Goal: Task Accomplishment & Management: Complete application form

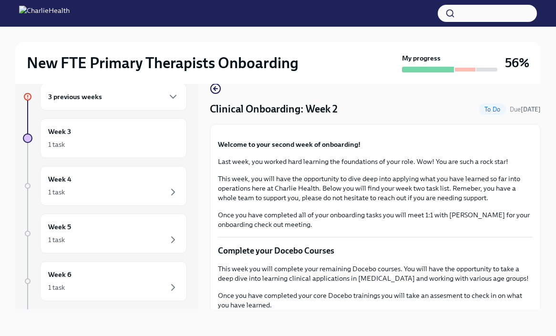
scroll to position [741, 0]
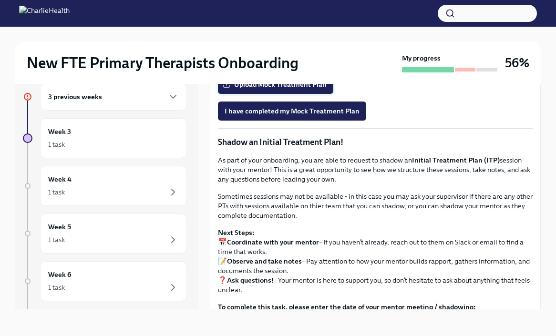
click at [287, 89] on span "Upload Mock Treatment Plan" at bounding box center [275, 85] width 102 height 10
click at [0, 0] on input "Upload Mock Treatment Plan" at bounding box center [0, 0] width 0 height 0
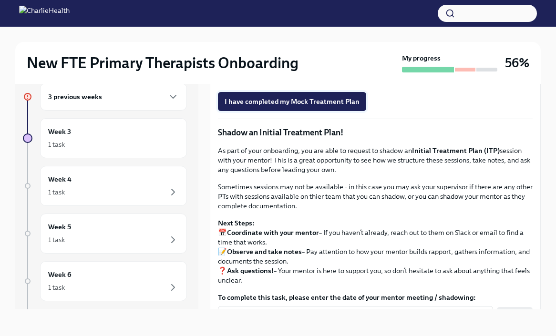
click at [347, 106] on span "I have completed my Mock Treatment Plan" at bounding box center [291, 102] width 135 height 10
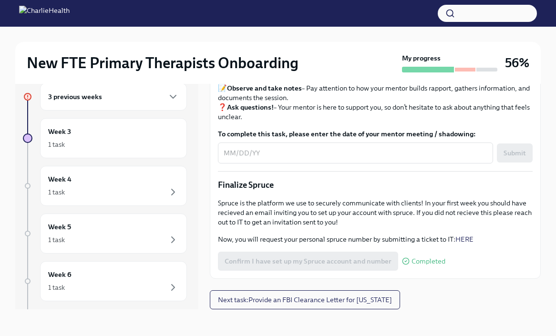
scroll to position [984, 0]
click at [176, 93] on icon "button" at bounding box center [172, 96] width 11 height 11
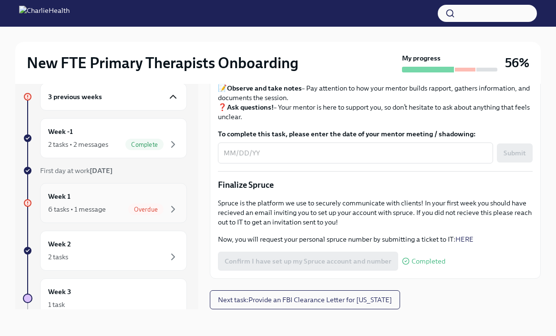
click at [118, 201] on div "Week 1 6 tasks • 1 message Overdue" at bounding box center [113, 203] width 131 height 24
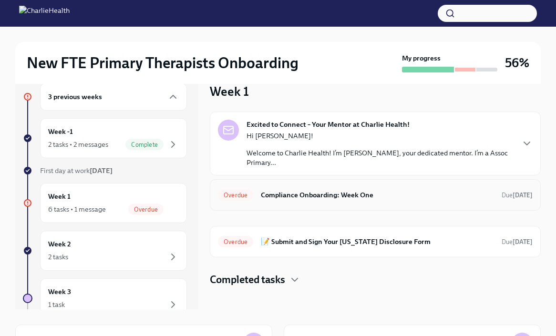
click at [458, 192] on h6 "Compliance Onboarding: Week One" at bounding box center [377, 195] width 233 height 10
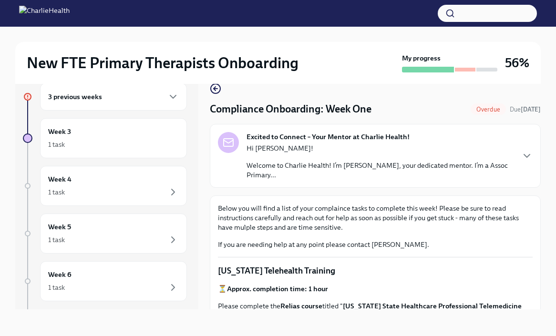
click at [509, 244] on p "If you are needing help at any point please contact [PERSON_NAME]." at bounding box center [375, 245] width 314 height 10
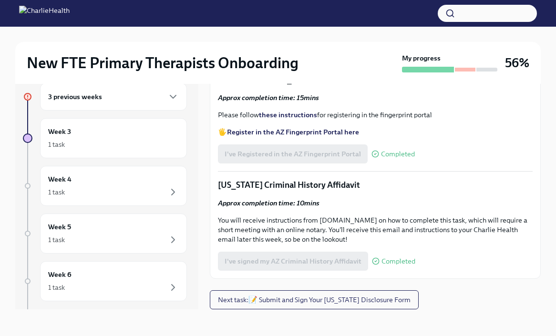
scroll to position [1273, 0]
click at [172, 98] on icon "button" at bounding box center [172, 96] width 11 height 11
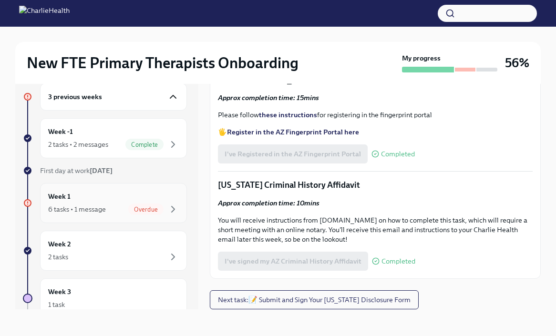
click at [152, 202] on div "Week 1 6 tasks • 1 message Overdue" at bounding box center [113, 203] width 131 height 24
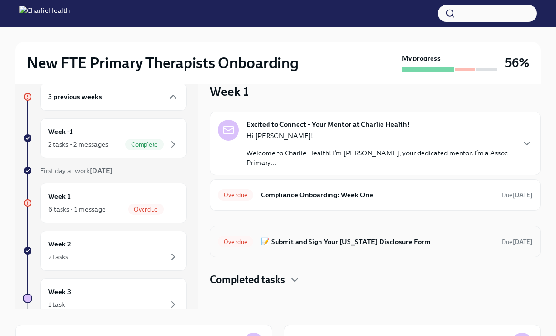
click at [408, 241] on h6 "📝 Submit and Sign Your [US_STATE] Disclosure Form" at bounding box center [377, 241] width 233 height 10
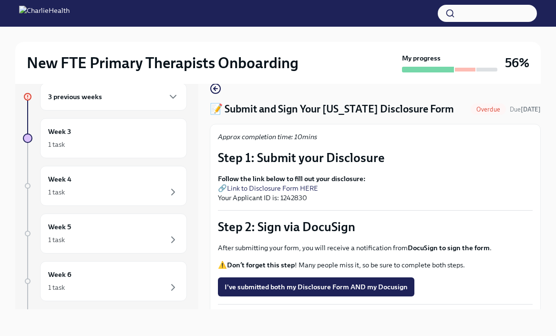
click at [503, 183] on p "Follow the link below to fill out your disclosure: 🔗 Link to Disclosure Form HE…" at bounding box center [375, 188] width 314 height 29
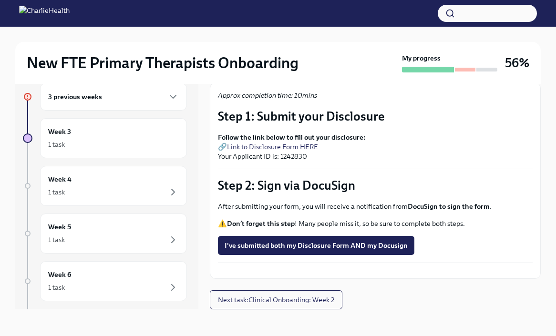
scroll to position [67, 0]
click at [131, 136] on div "Week 3 1 task" at bounding box center [113, 138] width 131 height 24
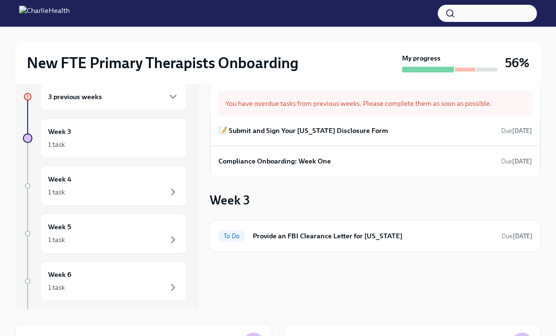
click at [166, 99] on div "3 previous weeks" at bounding box center [113, 96] width 131 height 11
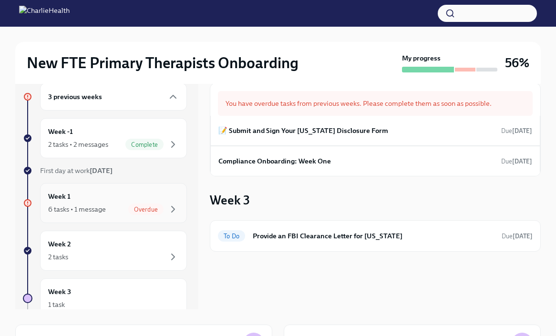
click at [141, 194] on div "Week 1 6 tasks • 1 message Overdue" at bounding box center [113, 203] width 131 height 24
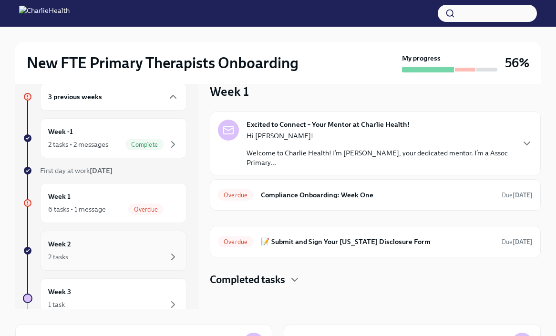
click at [109, 261] on div "2 tasks" at bounding box center [113, 256] width 131 height 11
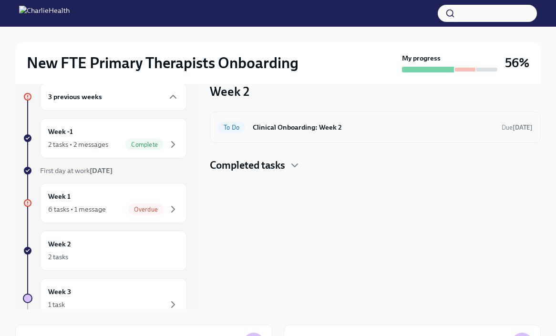
click at [360, 124] on h6 "Clinical Onboarding: Week 2" at bounding box center [373, 127] width 241 height 10
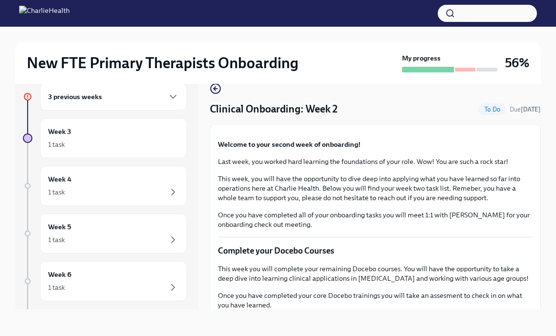
click at [499, 229] on div "Welcome to your second week of onboarding! Last week, you worked hard learning …" at bounding box center [375, 185] width 314 height 90
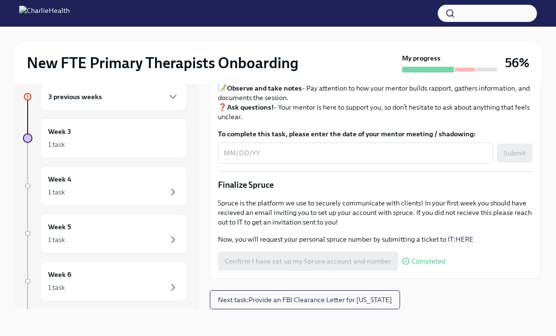
scroll to position [1065, 0]
click at [133, 143] on div "1 task" at bounding box center [113, 144] width 131 height 11
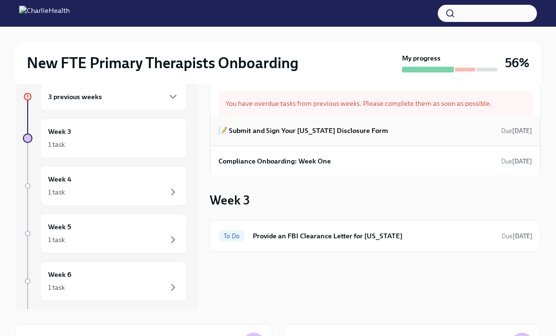
click at [333, 132] on h6 "📝 Submit and Sign Your [US_STATE] Disclosure Form" at bounding box center [303, 130] width 170 height 10
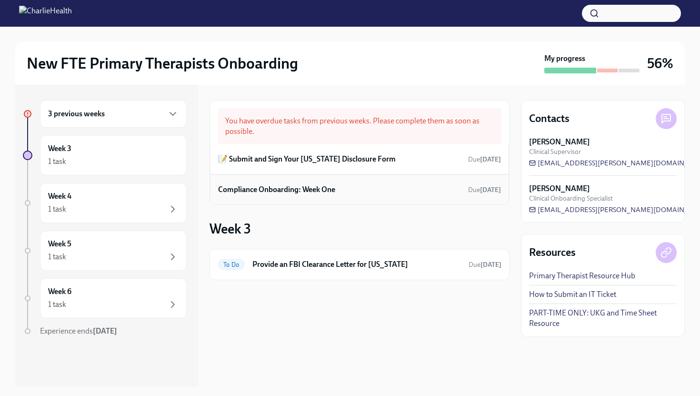
click at [303, 192] on h6 "Compliance Onboarding: Week One" at bounding box center [276, 189] width 117 height 10
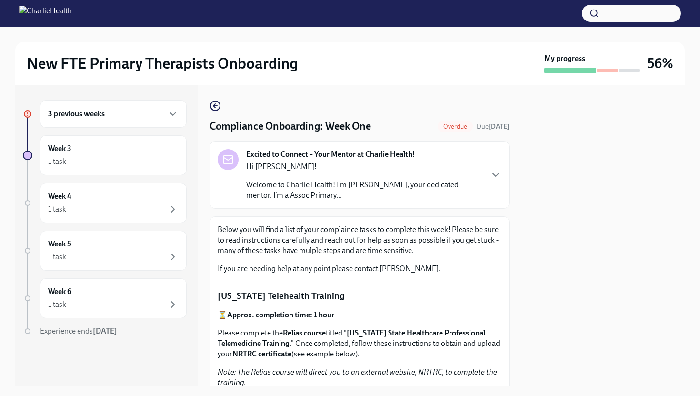
click at [123, 111] on div "3 previous weeks" at bounding box center [113, 113] width 131 height 11
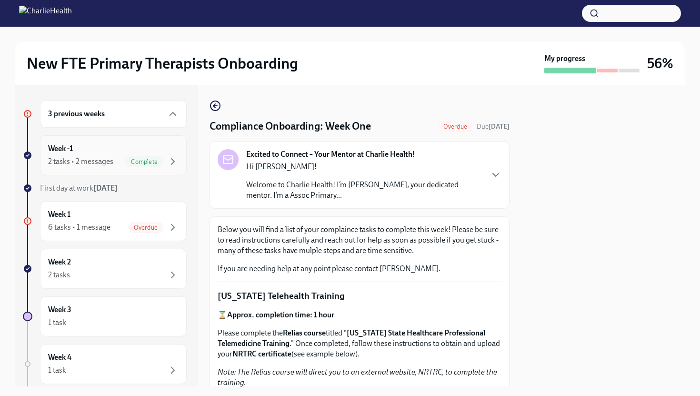
click at [103, 165] on div "2 tasks • 2 messages" at bounding box center [80, 161] width 65 height 10
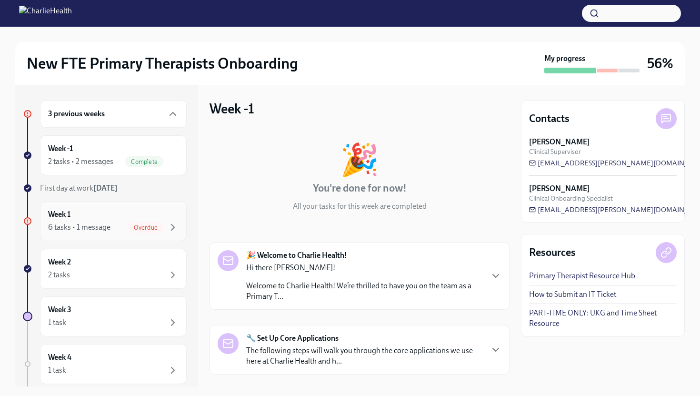
click at [104, 215] on div "Week 1 6 tasks • 1 message Overdue" at bounding box center [113, 221] width 131 height 24
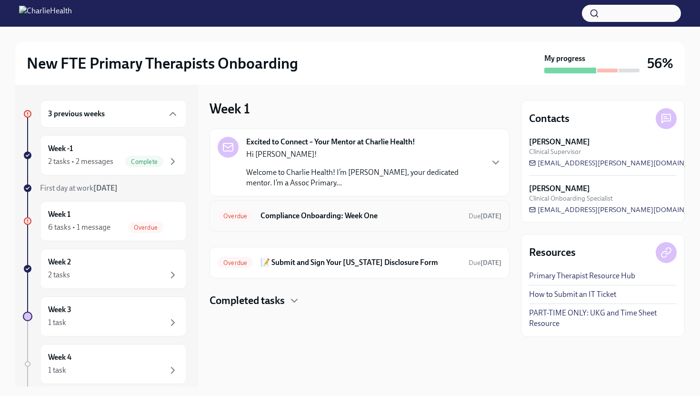
click at [343, 212] on h6 "Compliance Onboarding: Week One" at bounding box center [361, 216] width 201 height 10
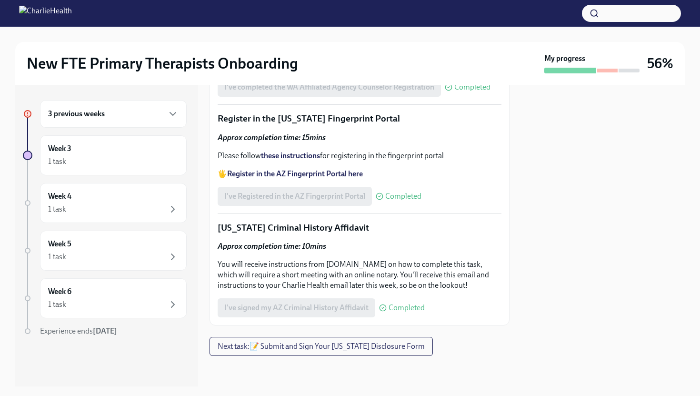
scroll to position [1363, 0]
click at [93, 115] on h6 "3 previous weeks" at bounding box center [76, 114] width 57 height 10
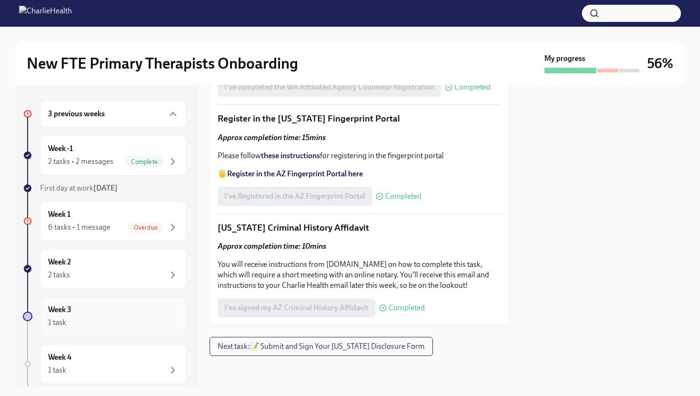
click at [93, 315] on div "Week 3 1 task" at bounding box center [113, 316] width 131 height 24
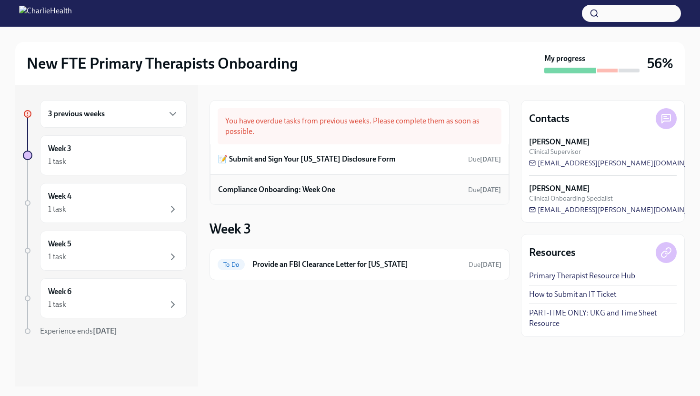
click at [370, 192] on div "Compliance Onboarding: Week One Due [DATE]" at bounding box center [359, 189] width 283 height 14
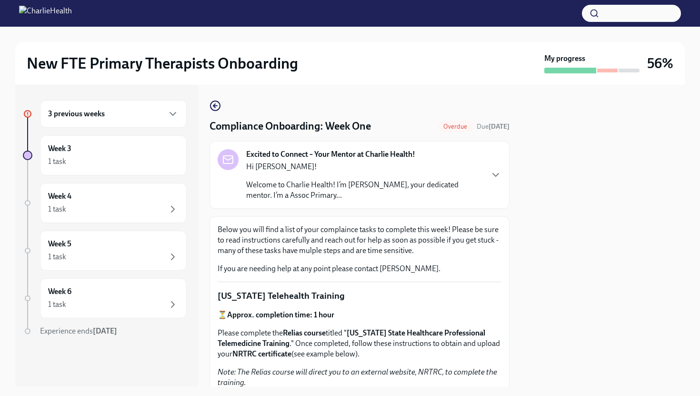
click at [426, 253] on p "Below you will find a list of your complaince tasks to complete this week! Plea…" at bounding box center [360, 239] width 284 height 31
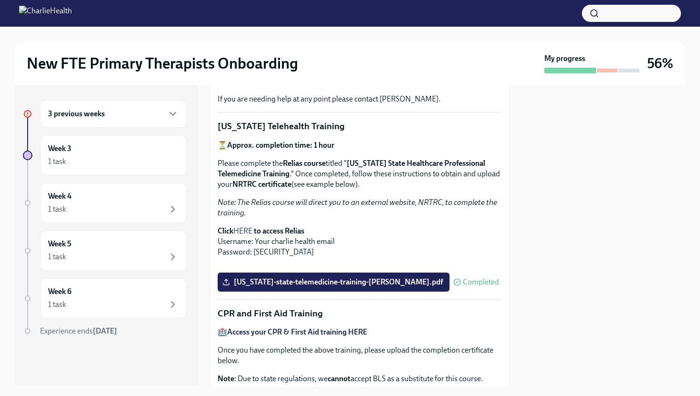
scroll to position [172, 0]
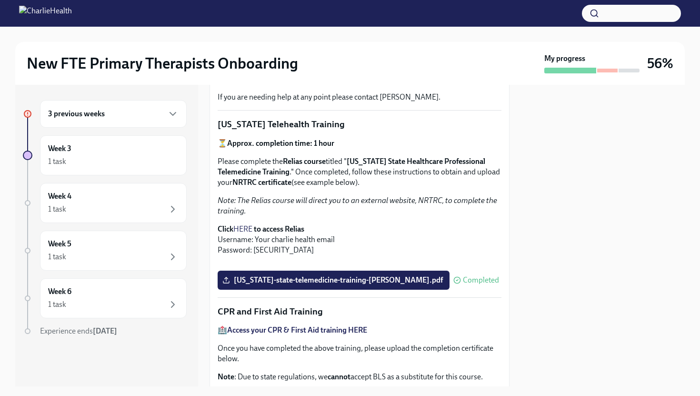
click at [108, 117] on div "3 previous weeks" at bounding box center [113, 113] width 131 height 11
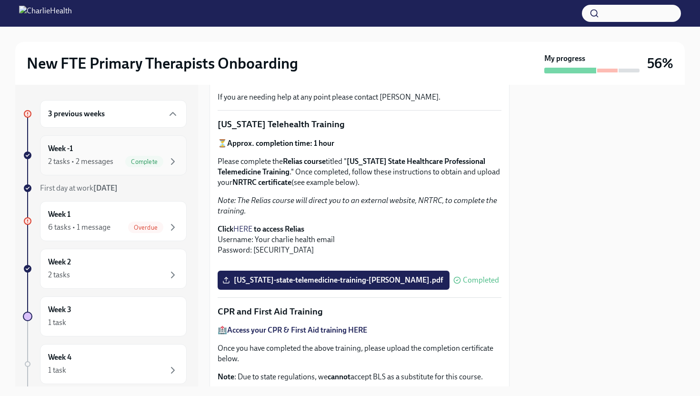
click at [101, 161] on div "2 tasks • 2 messages" at bounding box center [80, 161] width 65 height 10
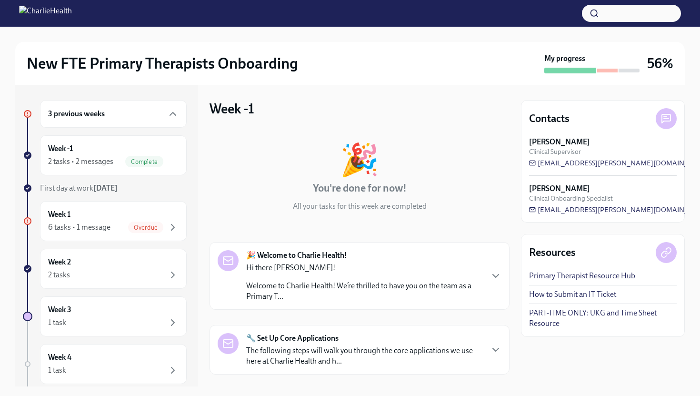
click at [528, 335] on div "Contacts [PERSON_NAME] Clinical Supervisor [PERSON_NAME][EMAIL_ADDRESS][PERSON_…" at bounding box center [603, 236] width 164 height 302
click at [91, 262] on div "Week 2 2 tasks" at bounding box center [113, 269] width 131 height 24
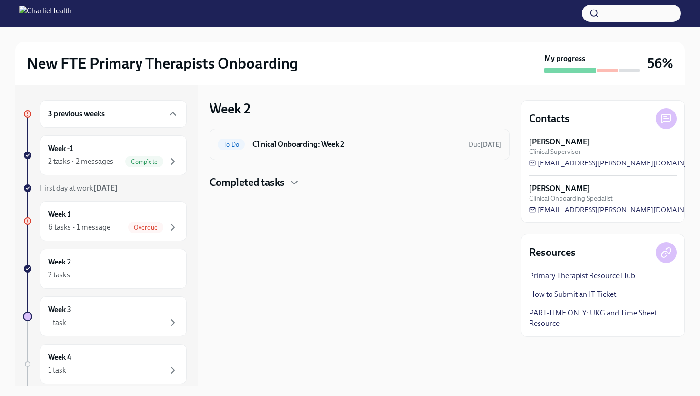
click at [335, 144] on h6 "Clinical Onboarding: Week 2" at bounding box center [357, 144] width 209 height 10
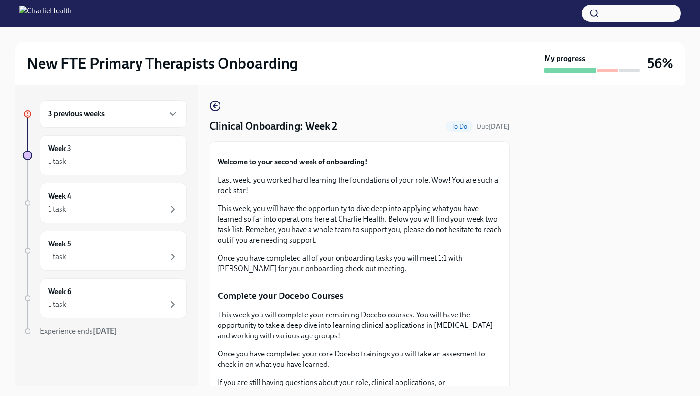
click at [469, 245] on p "This week, you will have the opportunity to dive deep into applying what you ha…" at bounding box center [360, 224] width 284 height 42
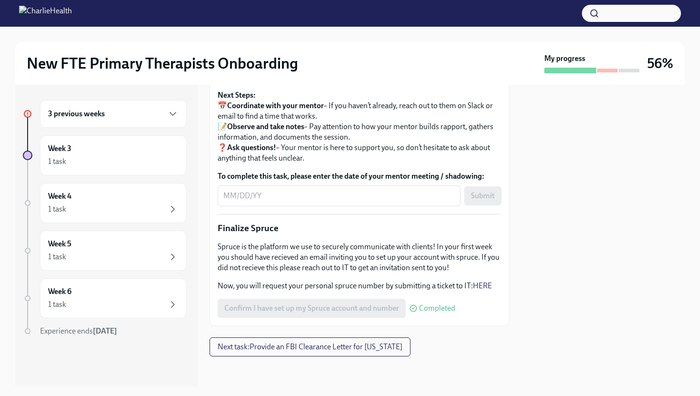
scroll to position [1004, 0]
